Goal: Entertainment & Leisure: Consume media (video, audio)

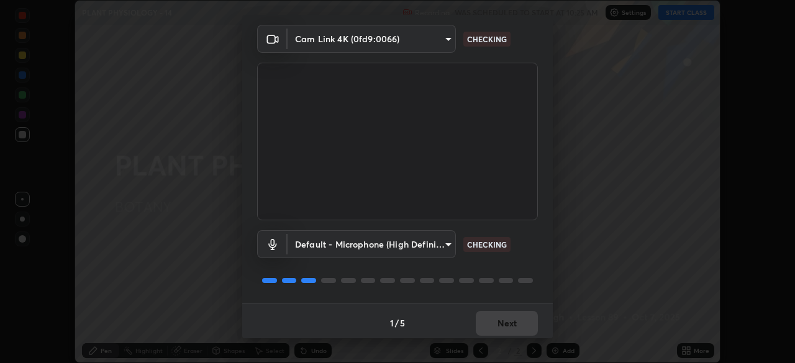
scroll to position [44, 0]
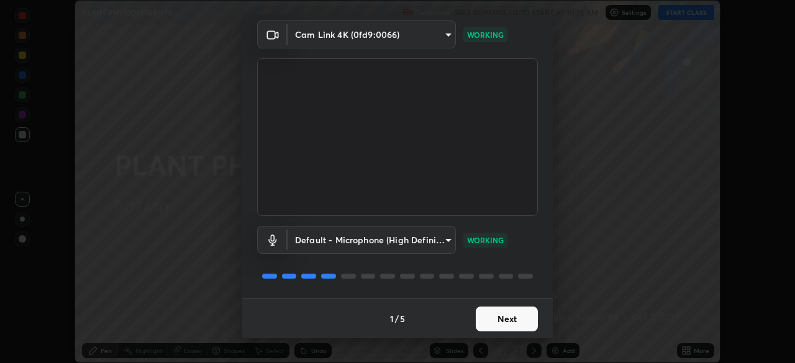
click at [521, 318] on button "Next" at bounding box center [507, 319] width 62 height 25
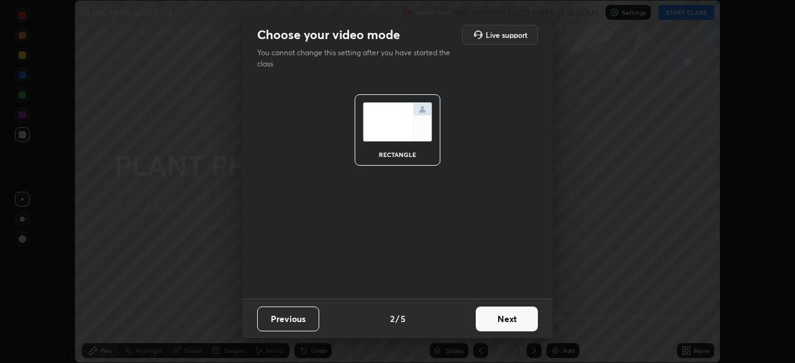
scroll to position [0, 0]
click at [522, 320] on button "Next" at bounding box center [507, 319] width 62 height 25
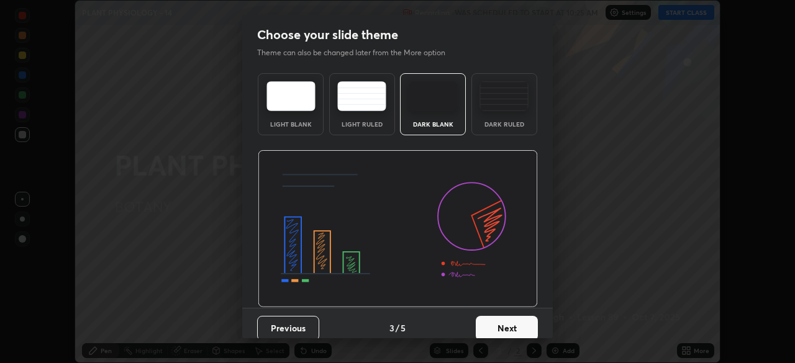
click at [519, 326] on button "Next" at bounding box center [507, 328] width 62 height 25
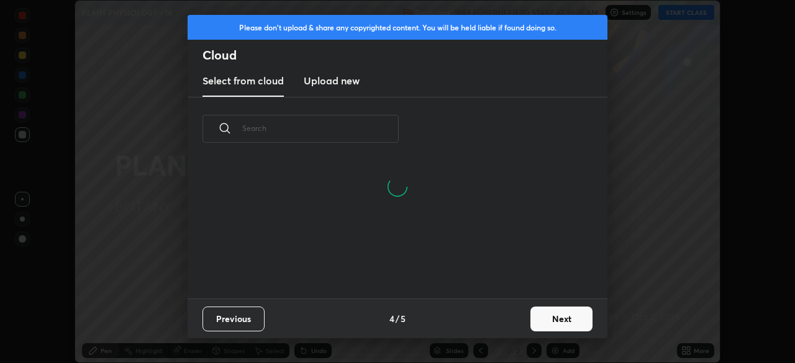
click at [545, 318] on button "Next" at bounding box center [561, 319] width 62 height 25
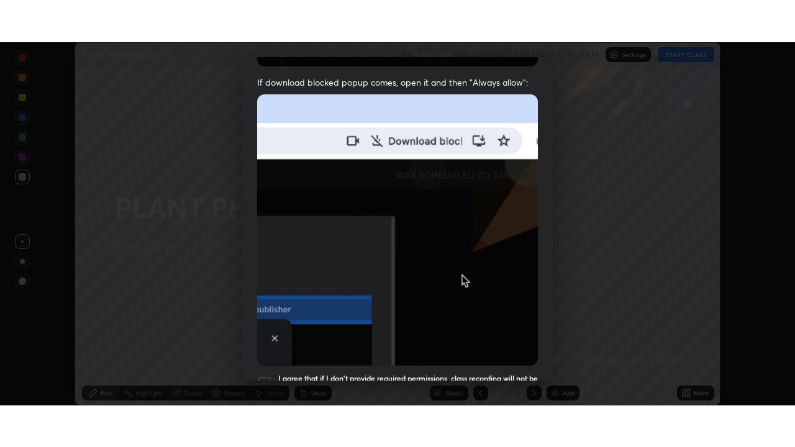
scroll to position [297, 0]
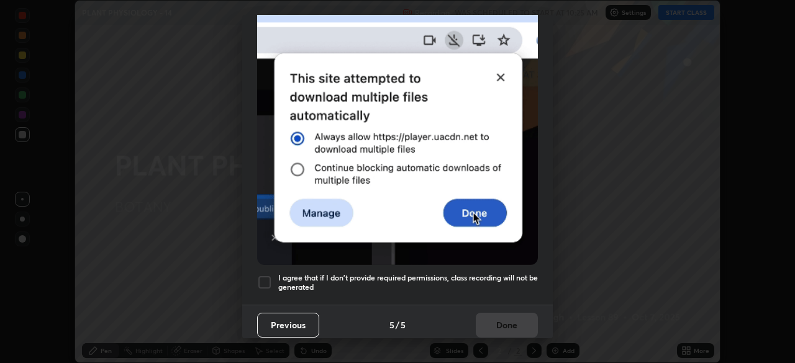
click at [263, 275] on div at bounding box center [264, 282] width 15 height 15
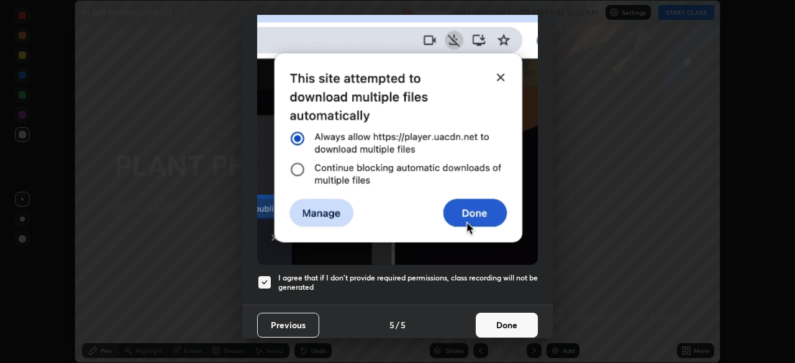
click at [512, 313] on button "Done" at bounding box center [507, 325] width 62 height 25
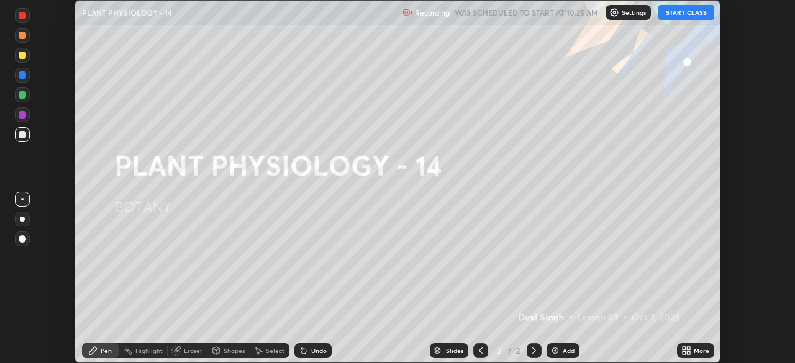
click at [679, 12] on button "START CLASS" at bounding box center [686, 12] width 56 height 15
click at [693, 355] on div "More" at bounding box center [695, 350] width 37 height 15
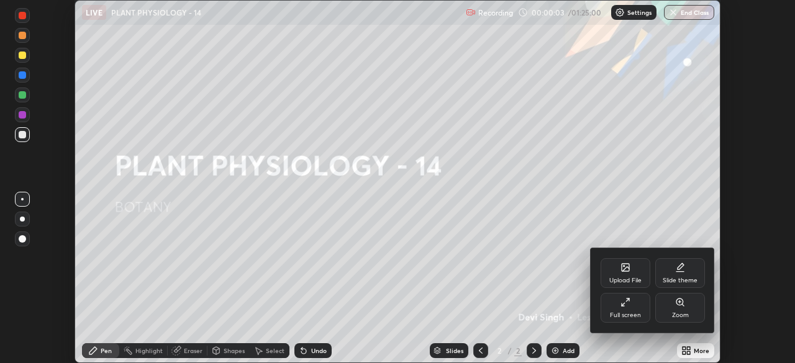
click at [634, 308] on div "Full screen" at bounding box center [625, 308] width 50 height 30
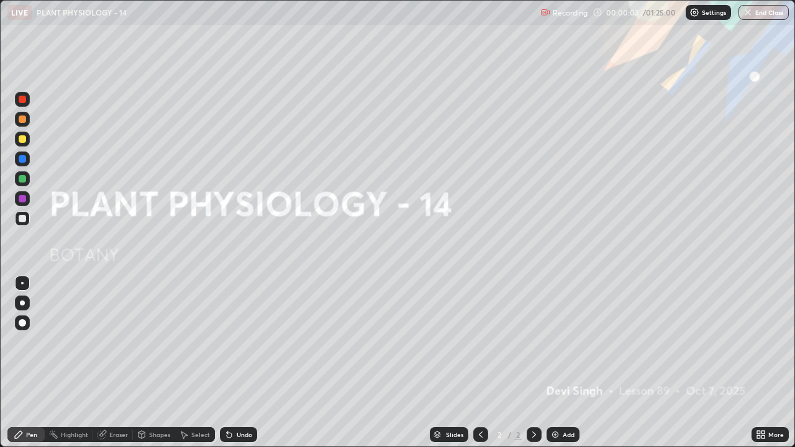
scroll to position [447, 795]
click at [575, 363] on div "Add" at bounding box center [562, 434] width 33 height 15
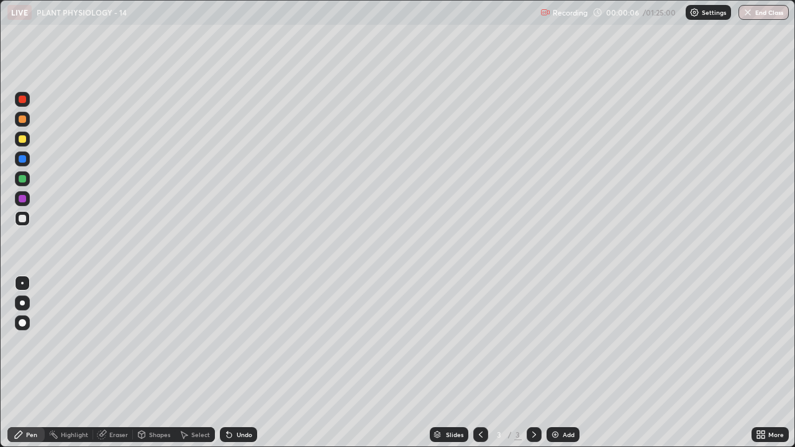
click at [28, 137] on div at bounding box center [22, 139] width 15 height 15
click at [22, 217] on div at bounding box center [22, 218] width 7 height 7
click at [237, 363] on div "Undo" at bounding box center [245, 434] width 16 height 6
click at [23, 141] on div at bounding box center [22, 138] width 7 height 7
click at [114, 363] on div "Eraser" at bounding box center [118, 434] width 19 height 6
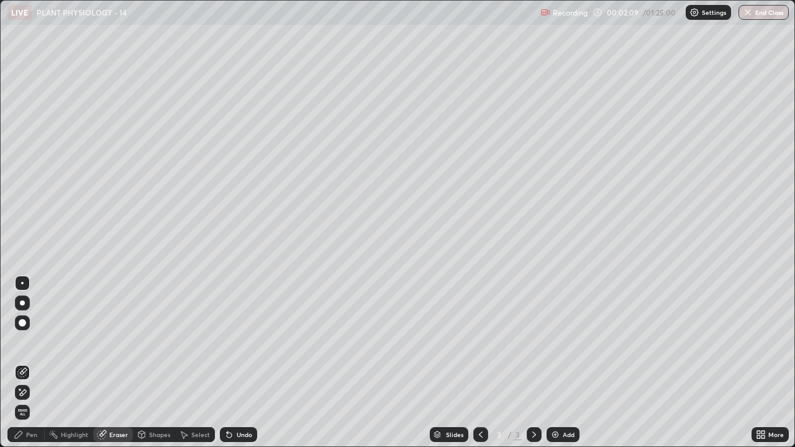
click at [29, 363] on div "Pen" at bounding box center [31, 434] width 11 height 6
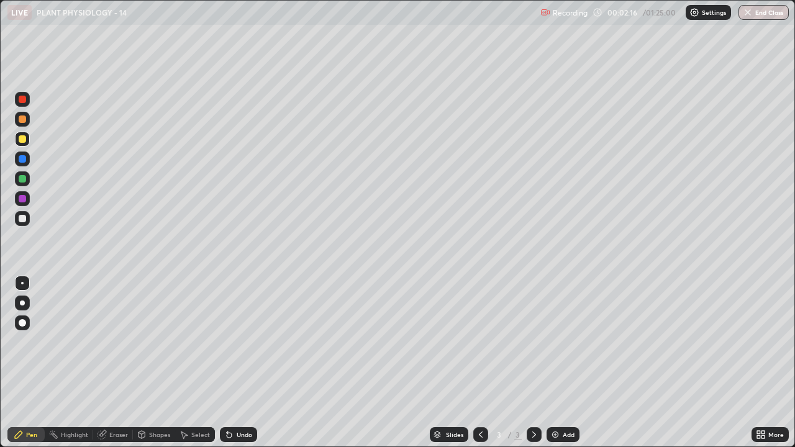
click at [23, 220] on div at bounding box center [22, 218] width 7 height 7
click at [22, 145] on div at bounding box center [22, 139] width 15 height 15
click at [556, 363] on div "Add" at bounding box center [562, 434] width 33 height 15
click at [21, 221] on div at bounding box center [22, 218] width 7 height 7
click at [557, 363] on img at bounding box center [555, 435] width 10 height 10
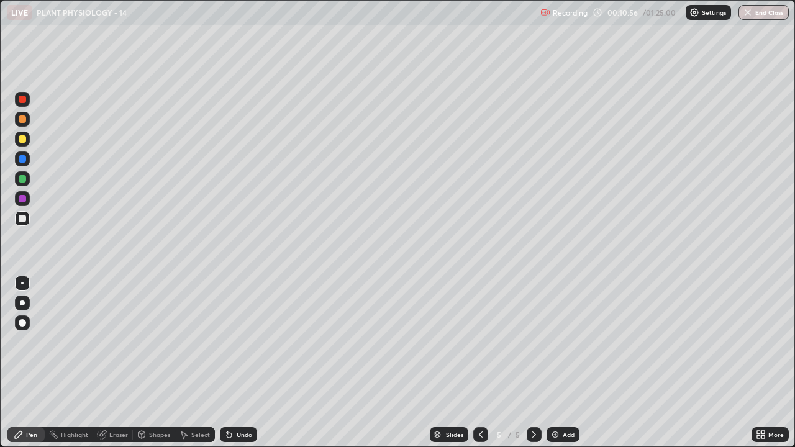
click at [22, 137] on div at bounding box center [22, 138] width 7 height 7
click at [21, 219] on div at bounding box center [22, 218] width 7 height 7
click at [237, 363] on div "Undo" at bounding box center [245, 434] width 16 height 6
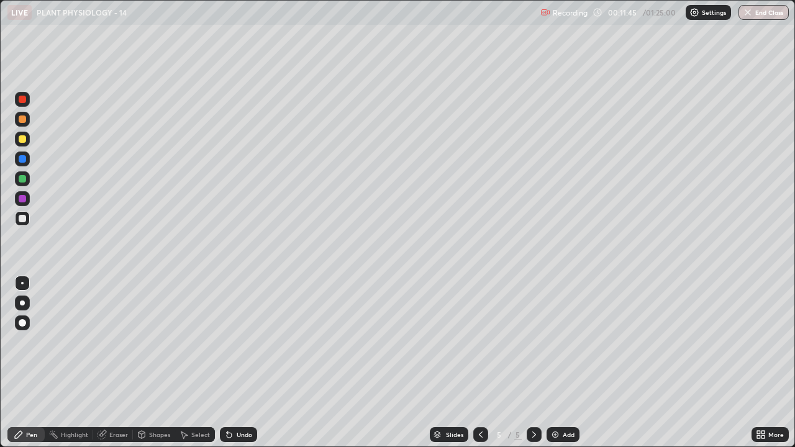
click at [237, 363] on div "Undo" at bounding box center [245, 434] width 16 height 6
click at [234, 363] on div "Undo" at bounding box center [238, 434] width 37 height 15
click at [238, 363] on div "Undo" at bounding box center [245, 434] width 16 height 6
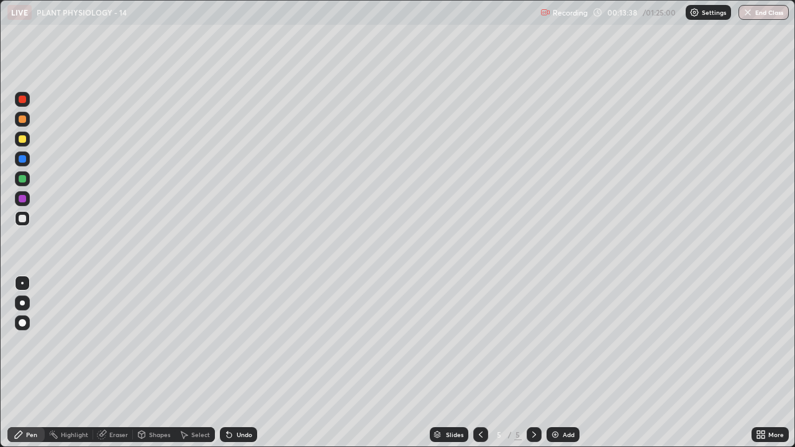
click at [232, 363] on icon at bounding box center [229, 435] width 10 height 10
click at [555, 363] on img at bounding box center [555, 435] width 10 height 10
click at [24, 137] on div at bounding box center [22, 138] width 7 height 7
click at [19, 220] on div at bounding box center [22, 218] width 7 height 7
click at [237, 363] on div "Undo" at bounding box center [238, 434] width 37 height 15
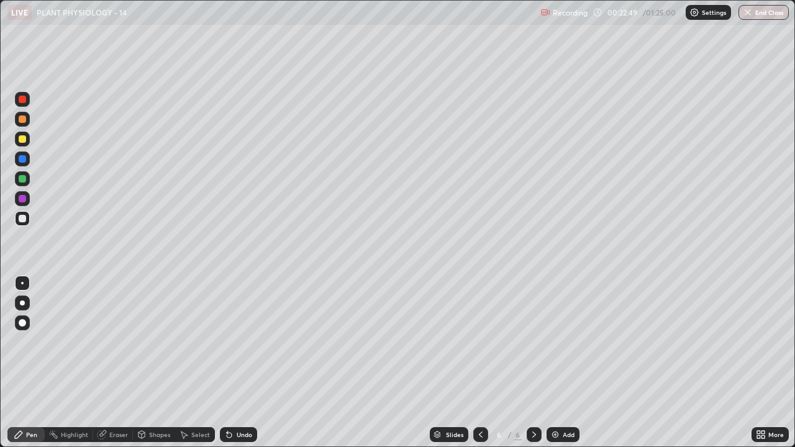
click at [239, 363] on div "Undo" at bounding box center [238, 434] width 37 height 15
click at [238, 363] on div "Undo" at bounding box center [245, 434] width 16 height 6
click at [241, 363] on div "Undo" at bounding box center [245, 434] width 16 height 6
click at [22, 141] on div at bounding box center [22, 138] width 7 height 7
click at [24, 221] on div at bounding box center [22, 218] width 7 height 7
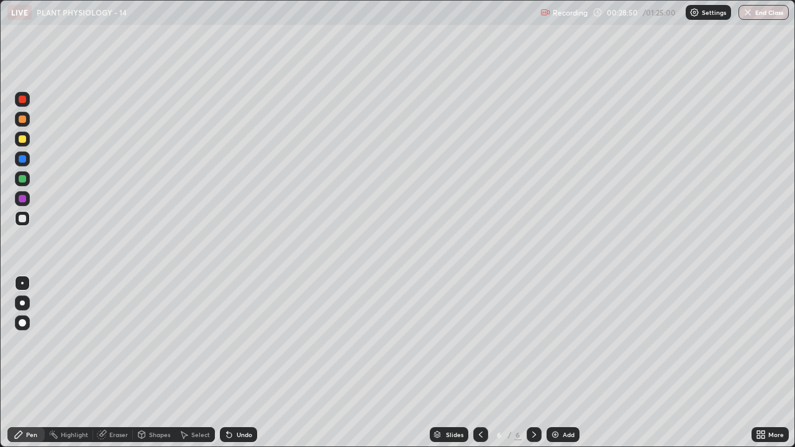
click at [107, 363] on div "Eraser" at bounding box center [113, 434] width 40 height 15
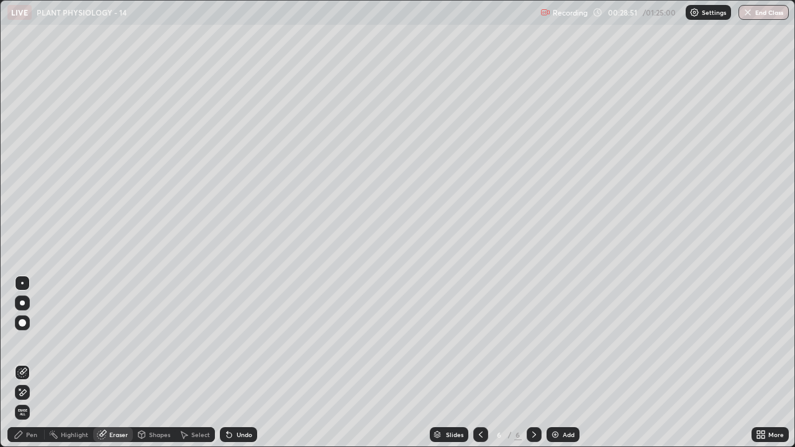
click at [31, 363] on div "Pen" at bounding box center [31, 434] width 11 height 6
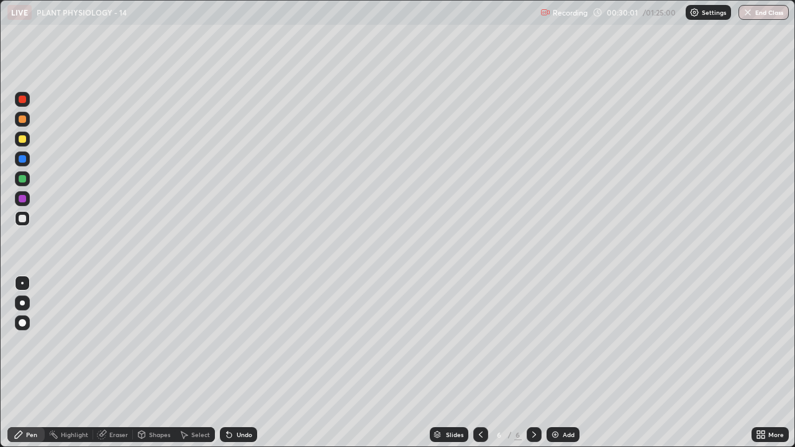
click at [567, 363] on div "Add" at bounding box center [568, 434] width 12 height 6
click at [25, 140] on div at bounding box center [22, 138] width 7 height 7
click at [20, 218] on div at bounding box center [22, 218] width 7 height 7
click at [234, 363] on div "Undo" at bounding box center [238, 434] width 37 height 15
click at [112, 363] on div "Eraser" at bounding box center [118, 434] width 19 height 6
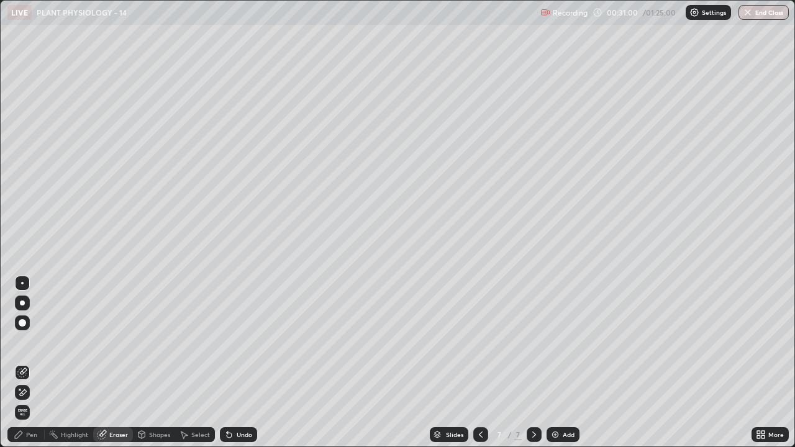
click at [22, 363] on icon at bounding box center [19, 435] width 10 height 10
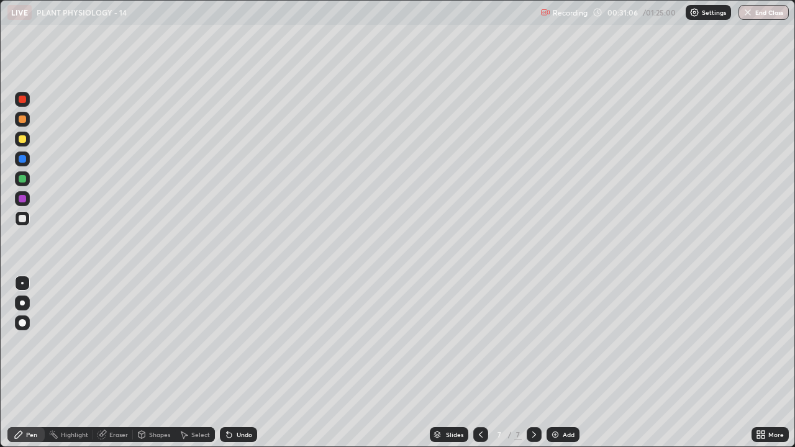
click at [237, 363] on div "Undo" at bounding box center [245, 434] width 16 height 6
click at [241, 363] on div "Undo" at bounding box center [245, 434] width 16 height 6
click at [113, 363] on div "Eraser" at bounding box center [118, 434] width 19 height 6
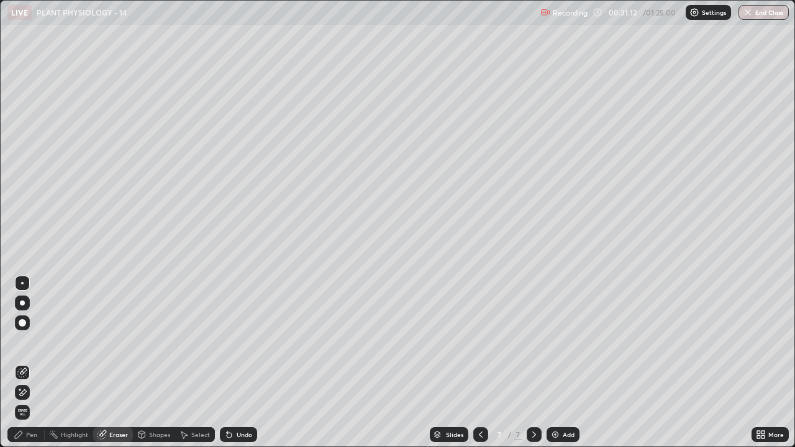
click at [27, 363] on div "Pen" at bounding box center [31, 434] width 11 height 6
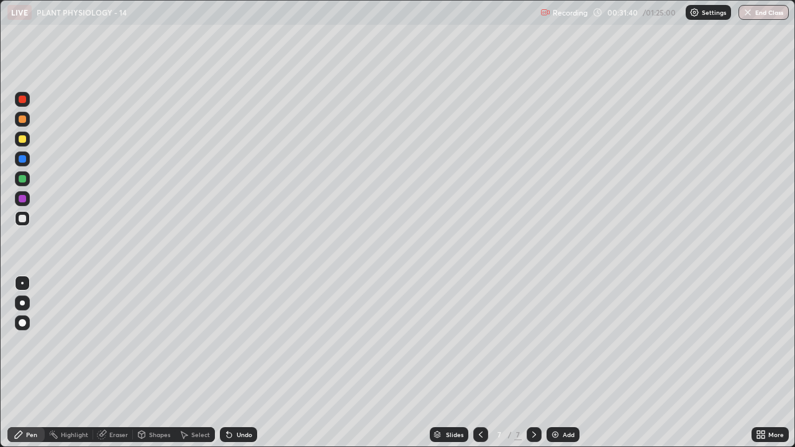
click at [23, 141] on div at bounding box center [22, 138] width 7 height 7
click at [24, 181] on div at bounding box center [22, 178] width 7 height 7
click at [19, 219] on div at bounding box center [22, 218] width 7 height 7
click at [236, 363] on div "Undo" at bounding box center [238, 434] width 37 height 15
click at [227, 363] on icon at bounding box center [227, 431] width 1 height 1
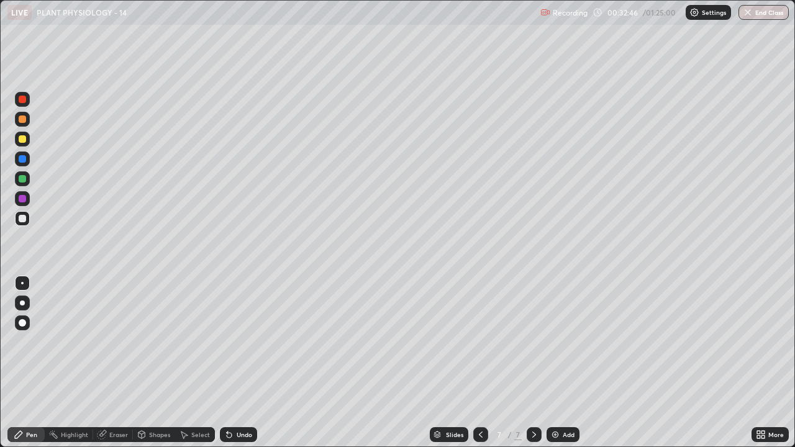
click at [232, 363] on icon at bounding box center [229, 435] width 10 height 10
click at [245, 363] on div "Undo" at bounding box center [238, 434] width 37 height 15
click at [244, 363] on div "Undo" at bounding box center [238, 434] width 37 height 15
click at [22, 178] on div at bounding box center [22, 178] width 7 height 7
click at [22, 215] on div at bounding box center [22, 218] width 7 height 7
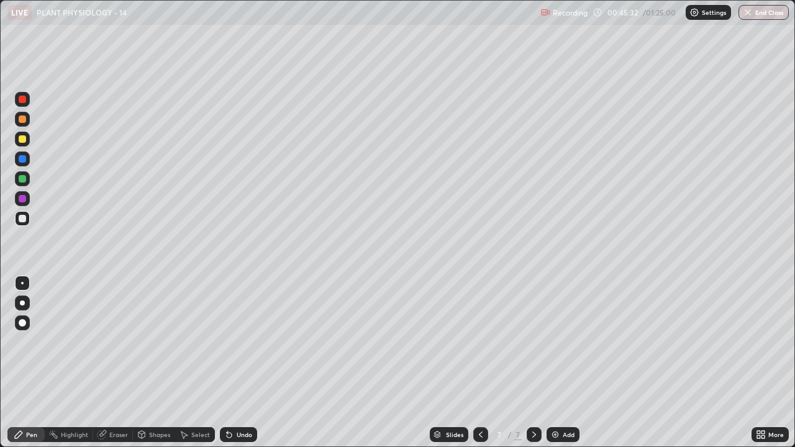
click at [556, 363] on img at bounding box center [555, 435] width 10 height 10
click at [22, 140] on div at bounding box center [22, 138] width 7 height 7
click at [20, 218] on div at bounding box center [22, 218] width 7 height 7
click at [20, 179] on div at bounding box center [22, 178] width 7 height 7
click at [19, 218] on div at bounding box center [22, 218] width 7 height 7
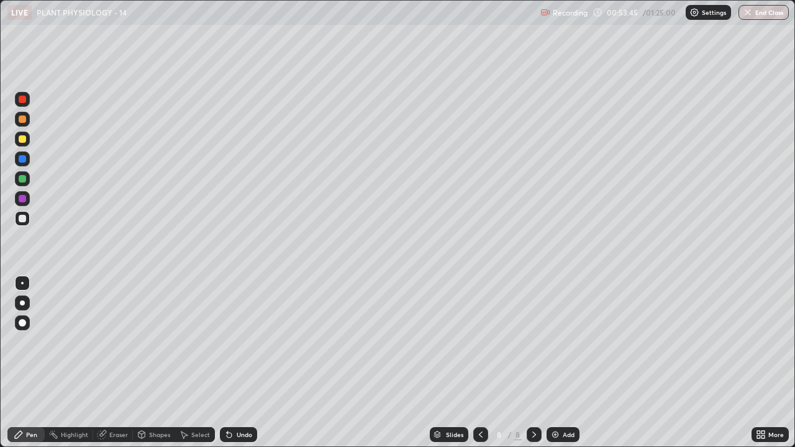
click at [553, 363] on img at bounding box center [555, 435] width 10 height 10
click at [481, 363] on div at bounding box center [480, 434] width 15 height 15
click at [479, 363] on icon at bounding box center [481, 434] width 4 height 6
click at [533, 363] on icon at bounding box center [534, 435] width 10 height 10
click at [527, 363] on div at bounding box center [533, 434] width 15 height 15
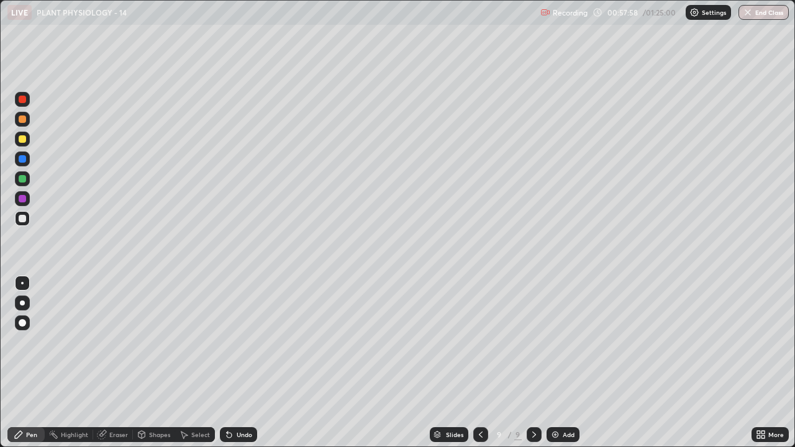
click at [17, 142] on div at bounding box center [22, 139] width 15 height 15
click at [20, 219] on div at bounding box center [22, 218] width 7 height 7
click at [237, 363] on div "Undo" at bounding box center [245, 434] width 16 height 6
click at [22, 142] on div at bounding box center [22, 138] width 7 height 7
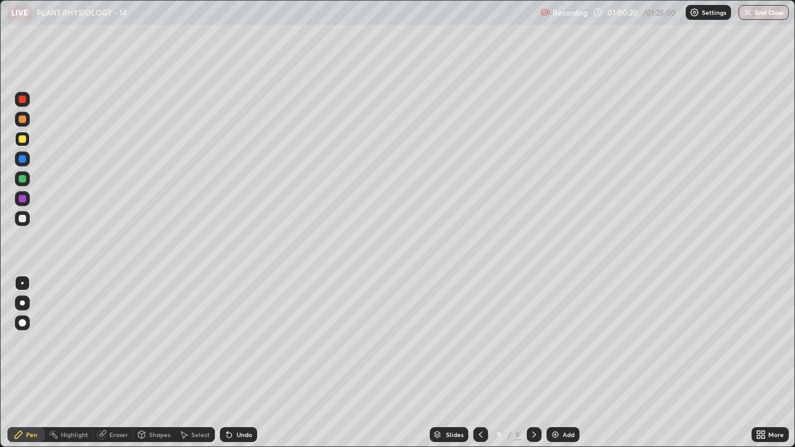
click at [19, 217] on div at bounding box center [22, 218] width 7 height 7
click at [233, 363] on div "Undo" at bounding box center [238, 434] width 37 height 15
click at [20, 140] on div at bounding box center [22, 138] width 7 height 7
click at [551, 363] on img at bounding box center [555, 435] width 10 height 10
click at [232, 363] on icon at bounding box center [229, 435] width 10 height 10
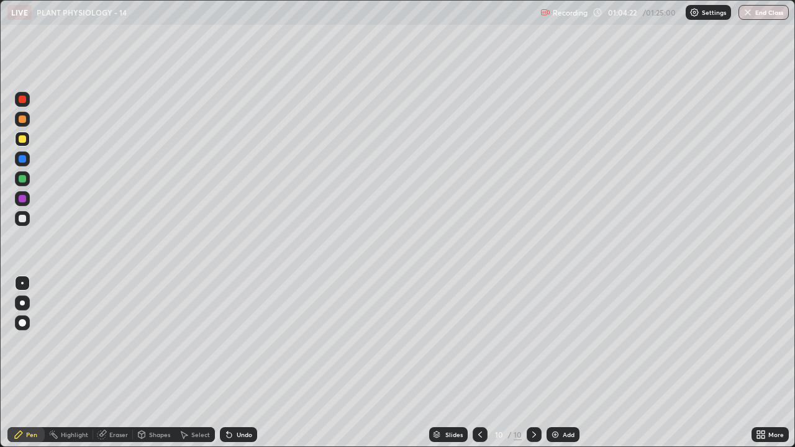
click at [227, 363] on icon at bounding box center [229, 435] width 5 height 5
click at [230, 363] on icon at bounding box center [229, 435] width 5 height 5
click at [20, 220] on div at bounding box center [22, 218] width 7 height 7
click at [240, 363] on div "Undo" at bounding box center [245, 434] width 16 height 6
click at [113, 363] on div "Eraser" at bounding box center [118, 434] width 19 height 6
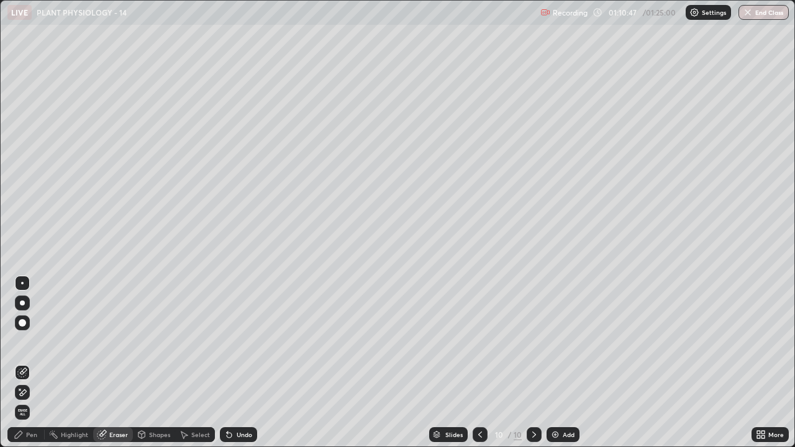
click at [28, 363] on div "Pen" at bounding box center [31, 434] width 11 height 6
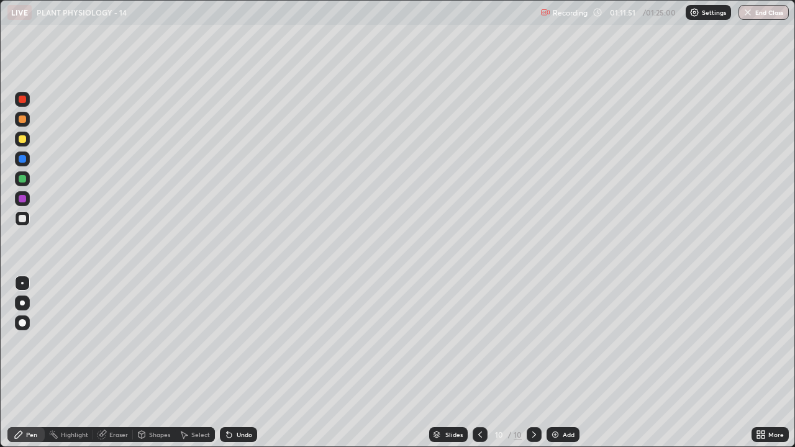
click at [237, 363] on div "Undo" at bounding box center [245, 434] width 16 height 6
click at [112, 363] on div "Eraser" at bounding box center [118, 434] width 19 height 6
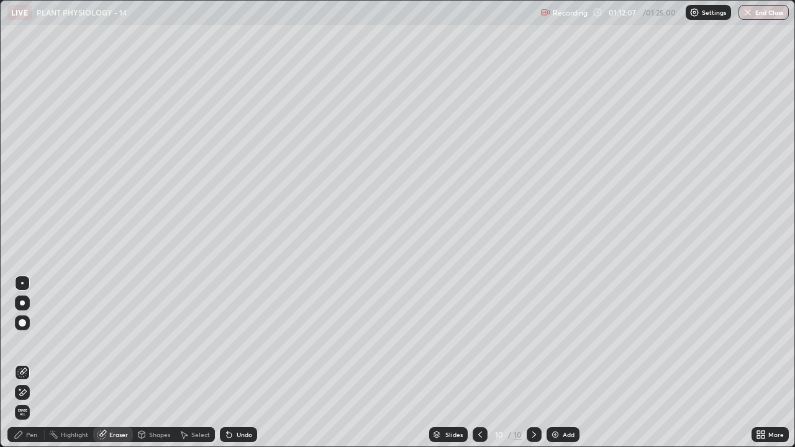
click at [26, 363] on div "Pen" at bounding box center [31, 434] width 11 height 6
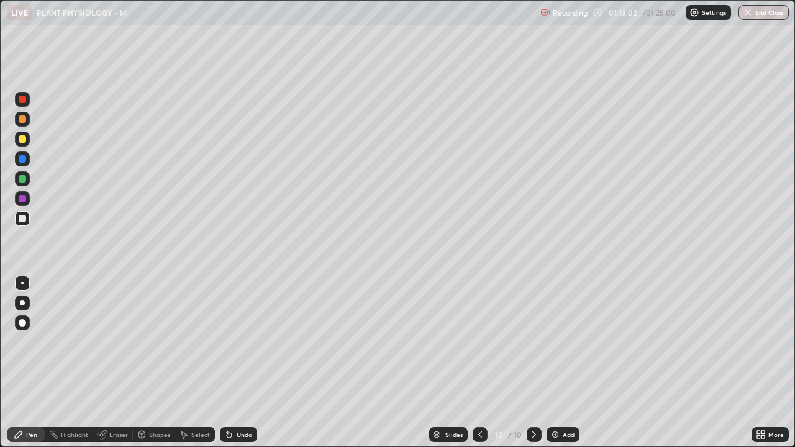
click at [20, 140] on div at bounding box center [22, 138] width 7 height 7
click at [557, 363] on img at bounding box center [555, 435] width 10 height 10
click at [479, 363] on icon at bounding box center [481, 435] width 10 height 10
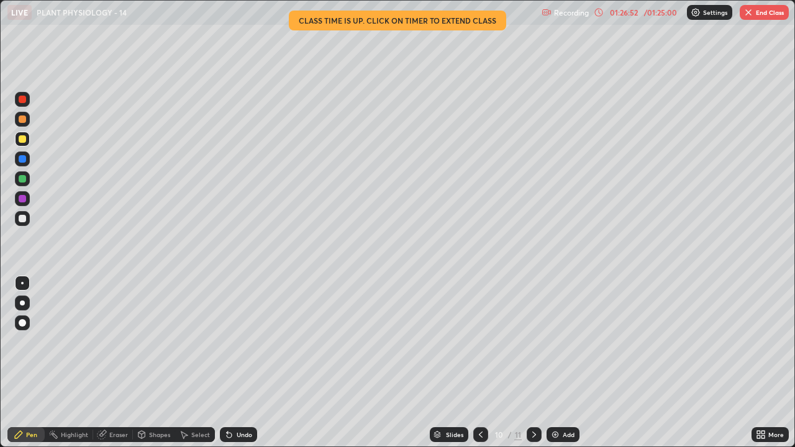
click at [754, 19] on button "End Class" at bounding box center [763, 12] width 49 height 15
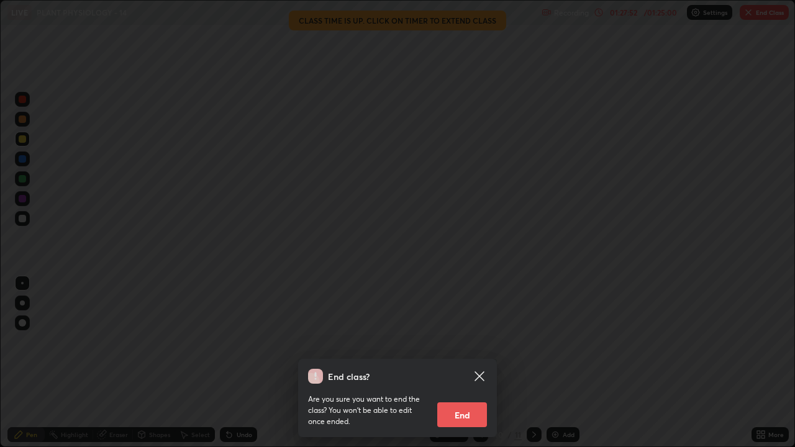
click at [465, 363] on button "End" at bounding box center [462, 414] width 50 height 25
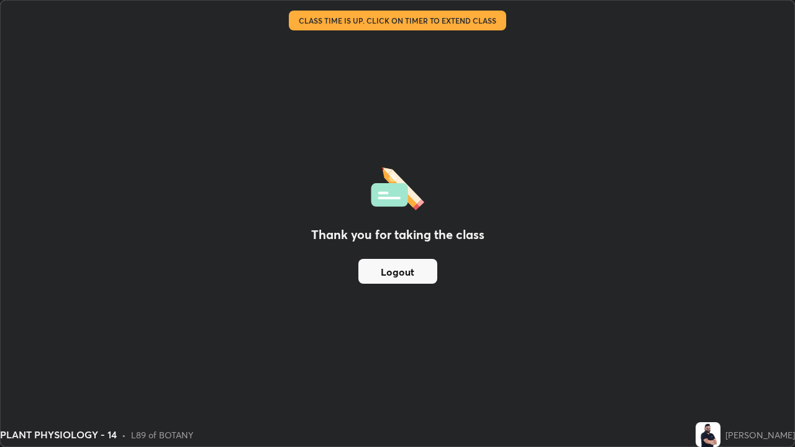
click at [414, 268] on button "Logout" at bounding box center [397, 271] width 79 height 25
click at [415, 269] on button "Logout" at bounding box center [397, 271] width 79 height 25
